Goal: Browse casually

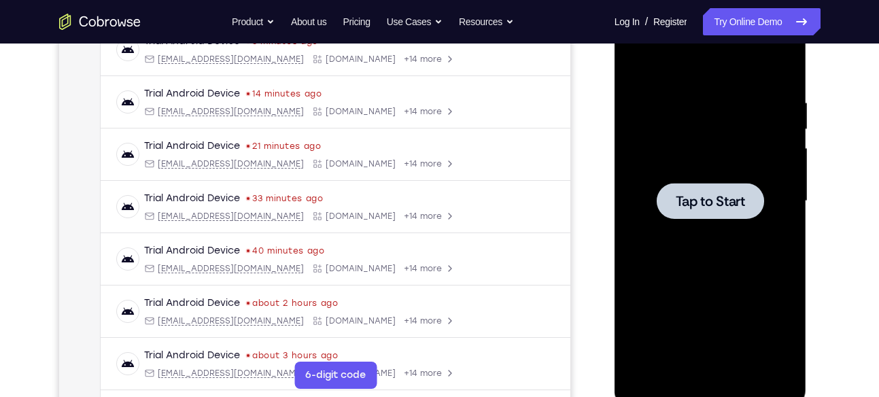
click at [727, 200] on span "Tap to Start" at bounding box center [710, 202] width 69 height 14
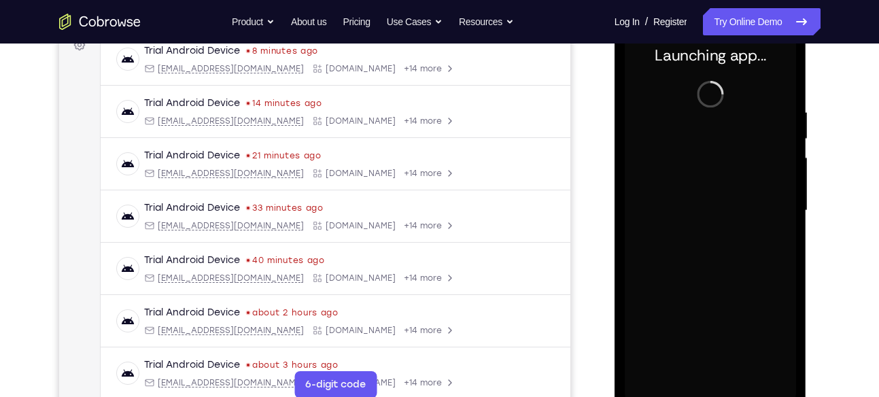
scroll to position [235, 0]
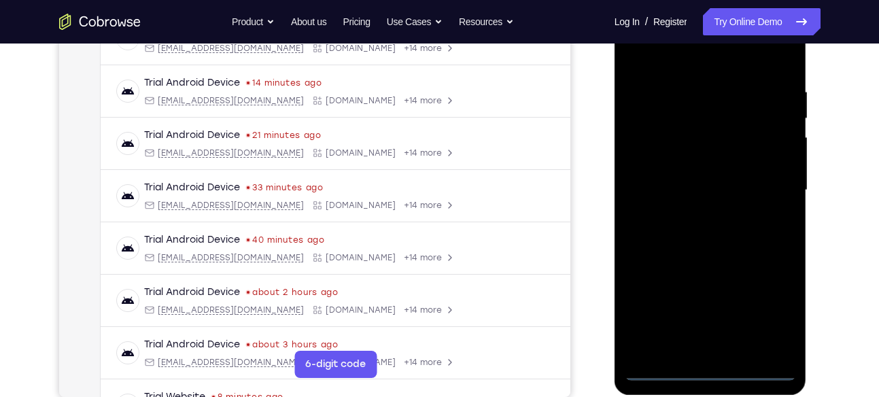
click at [705, 367] on div at bounding box center [710, 190] width 171 height 381
click at [769, 304] on div at bounding box center [710, 190] width 171 height 381
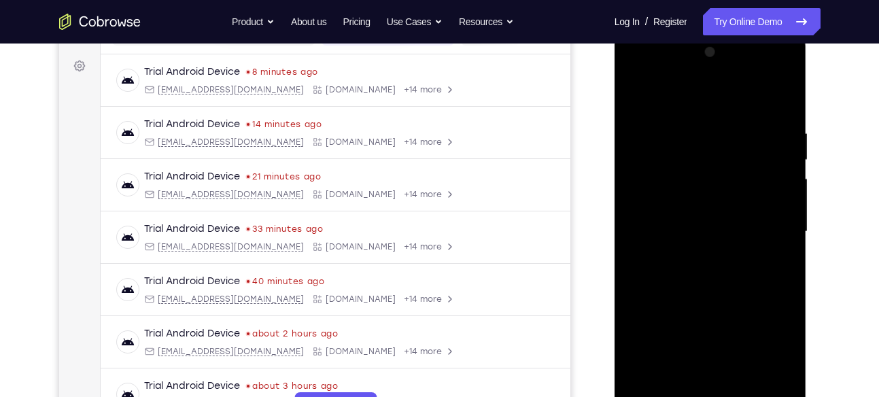
scroll to position [192, 0]
click at [640, 71] on div at bounding box center [710, 233] width 171 height 381
click at [761, 225] on div at bounding box center [710, 233] width 171 height 381
click at [692, 261] on div at bounding box center [710, 233] width 171 height 381
click at [693, 223] on div at bounding box center [710, 233] width 171 height 381
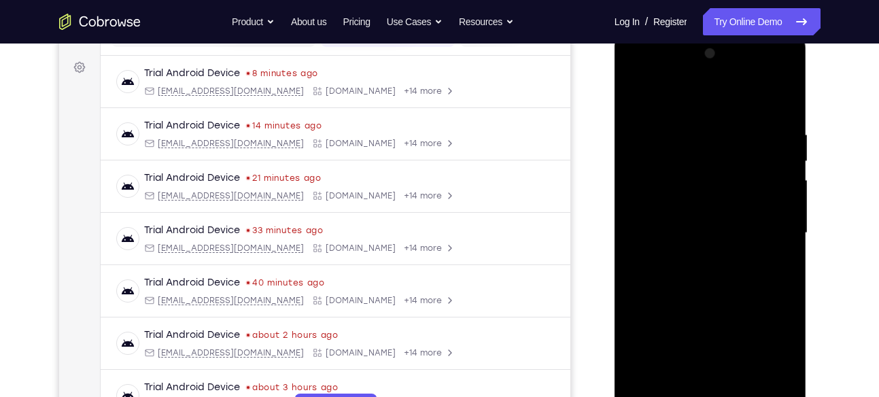
click at [709, 337] on div at bounding box center [710, 233] width 171 height 381
click at [693, 209] on div at bounding box center [710, 233] width 171 height 381
click at [693, 226] on div at bounding box center [710, 233] width 171 height 381
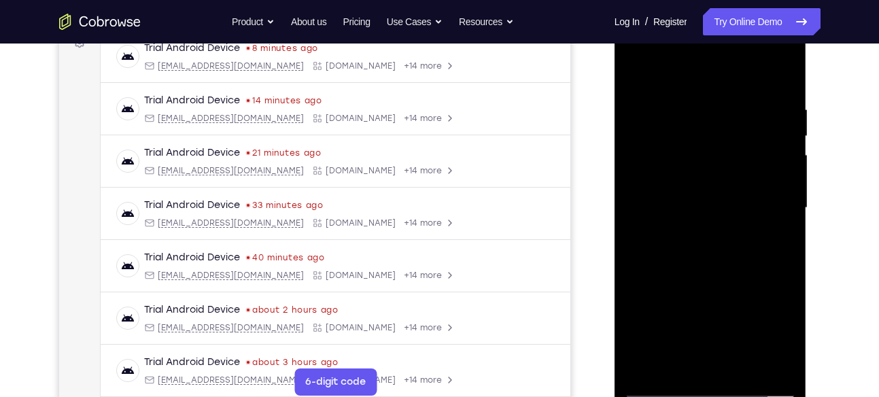
scroll to position [218, 0]
click at [786, 80] on div at bounding box center [710, 207] width 171 height 381
click at [781, 85] on div at bounding box center [710, 207] width 171 height 381
click at [784, 70] on div at bounding box center [710, 207] width 171 height 381
click at [781, 90] on div at bounding box center [710, 207] width 171 height 381
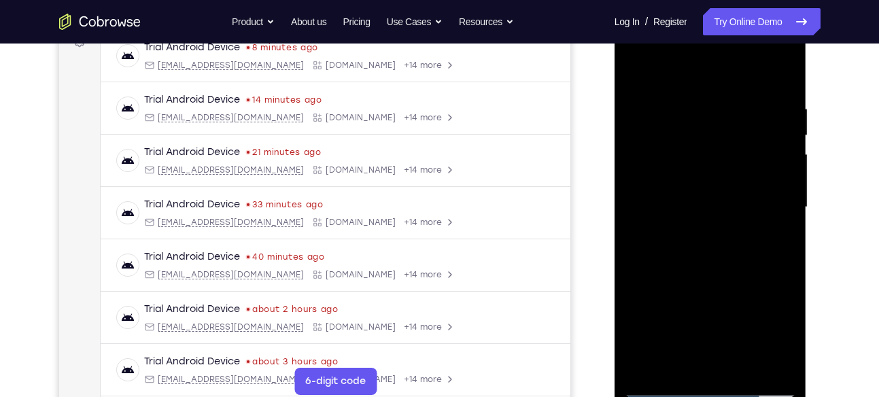
click at [635, 64] on div at bounding box center [710, 207] width 171 height 381
click at [740, 365] on div at bounding box center [710, 207] width 171 height 381
click at [718, 277] on div at bounding box center [710, 207] width 171 height 381
click at [690, 203] on div at bounding box center [710, 207] width 171 height 381
click at [630, 71] on div at bounding box center [710, 207] width 171 height 381
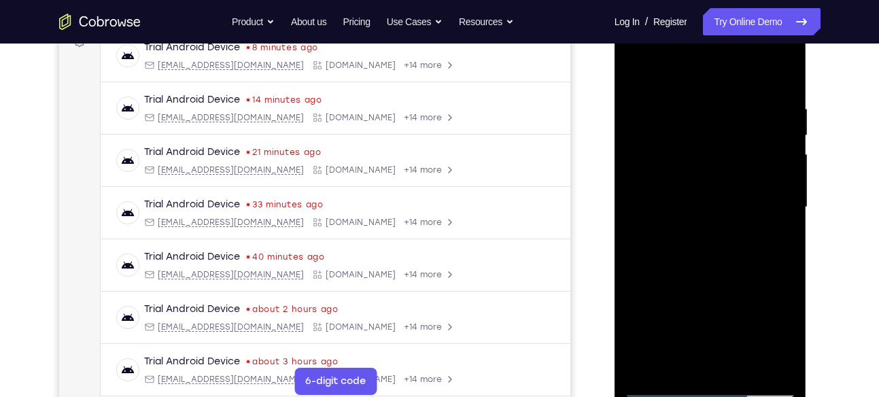
click at [701, 86] on div at bounding box center [710, 207] width 171 height 381
